Goal: Check status: Check status

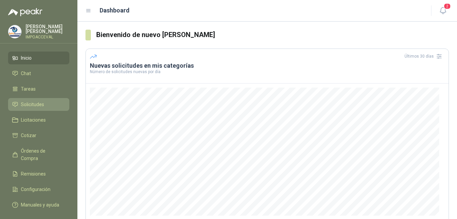
click at [25, 106] on span "Solicitudes" at bounding box center [32, 104] width 23 height 7
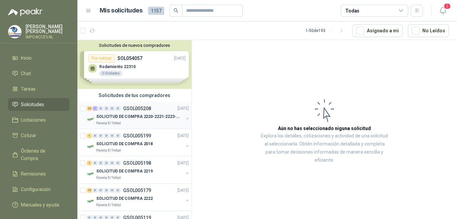
click at [123, 108] on p "GSOL005208" at bounding box center [137, 108] width 28 height 5
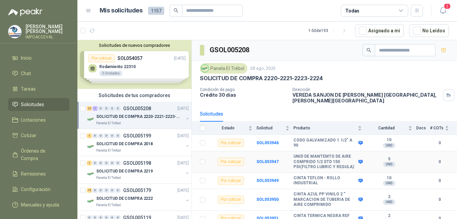
scroll to position [101, 0]
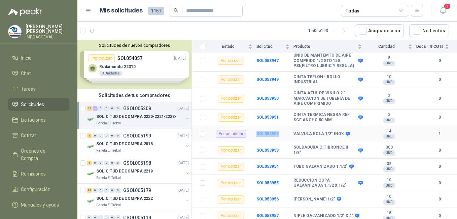
drag, startPoint x: 254, startPoint y: 128, endPoint x: 277, endPoint y: 127, distance: 23.6
click at [277, 127] on tr "Por adjudicar SOL053952 VALVULA BOLA 1/2" INOX 14 UND  1" at bounding box center [324, 134] width 265 height 16
copy tr "SOL053952"
drag, startPoint x: 293, startPoint y: 128, endPoint x: 341, endPoint y: 128, distance: 47.8
click at [341, 131] on div "VALVULA BOLA 1/2" INOX" at bounding box center [320, 133] width 55 height 5
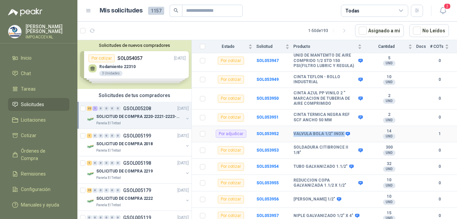
drag, startPoint x: 341, startPoint y: 128, endPoint x: 335, endPoint y: 128, distance: 6.4
copy div "VALVULA BOLA 1/2" INOX"
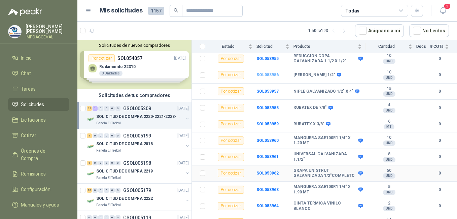
scroll to position [235, 0]
